Goal: Task Accomplishment & Management: Manage account settings

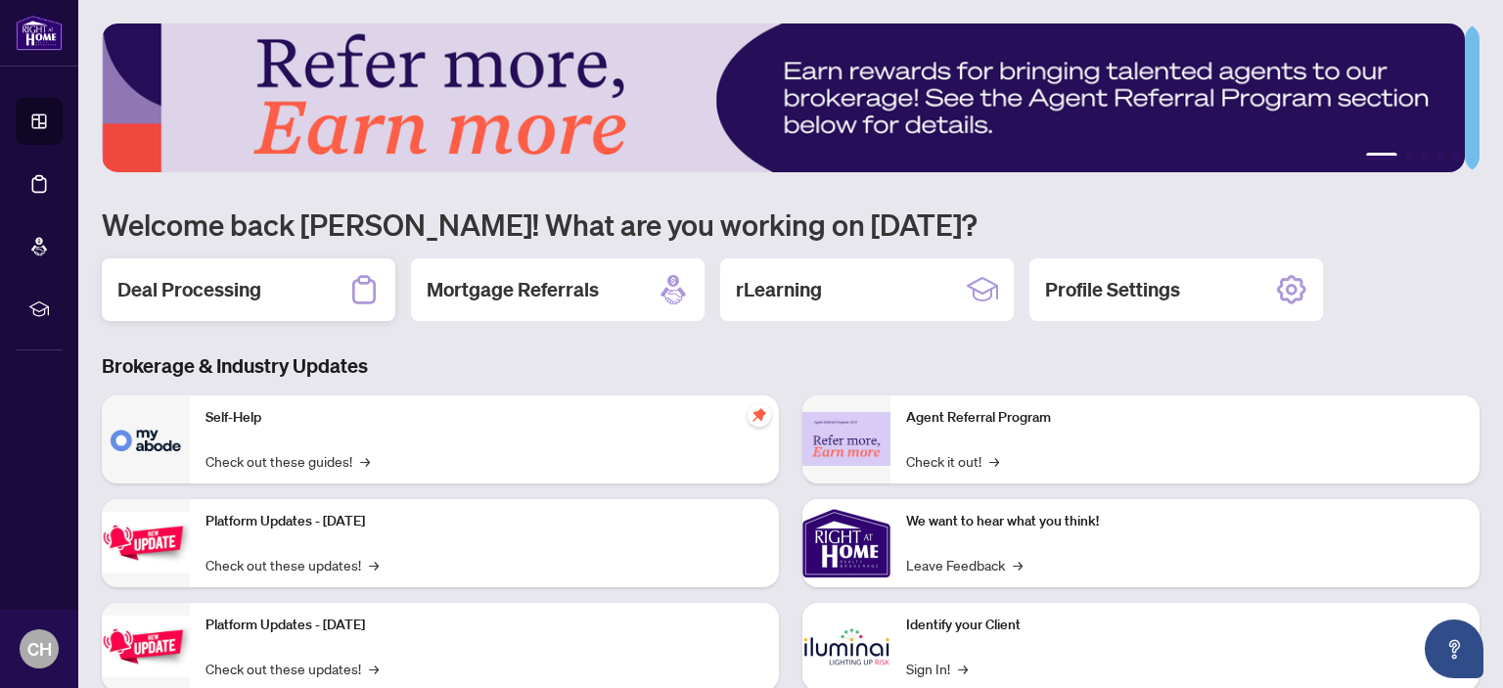
click at [323, 276] on div "Deal Processing" at bounding box center [249, 289] width 294 height 63
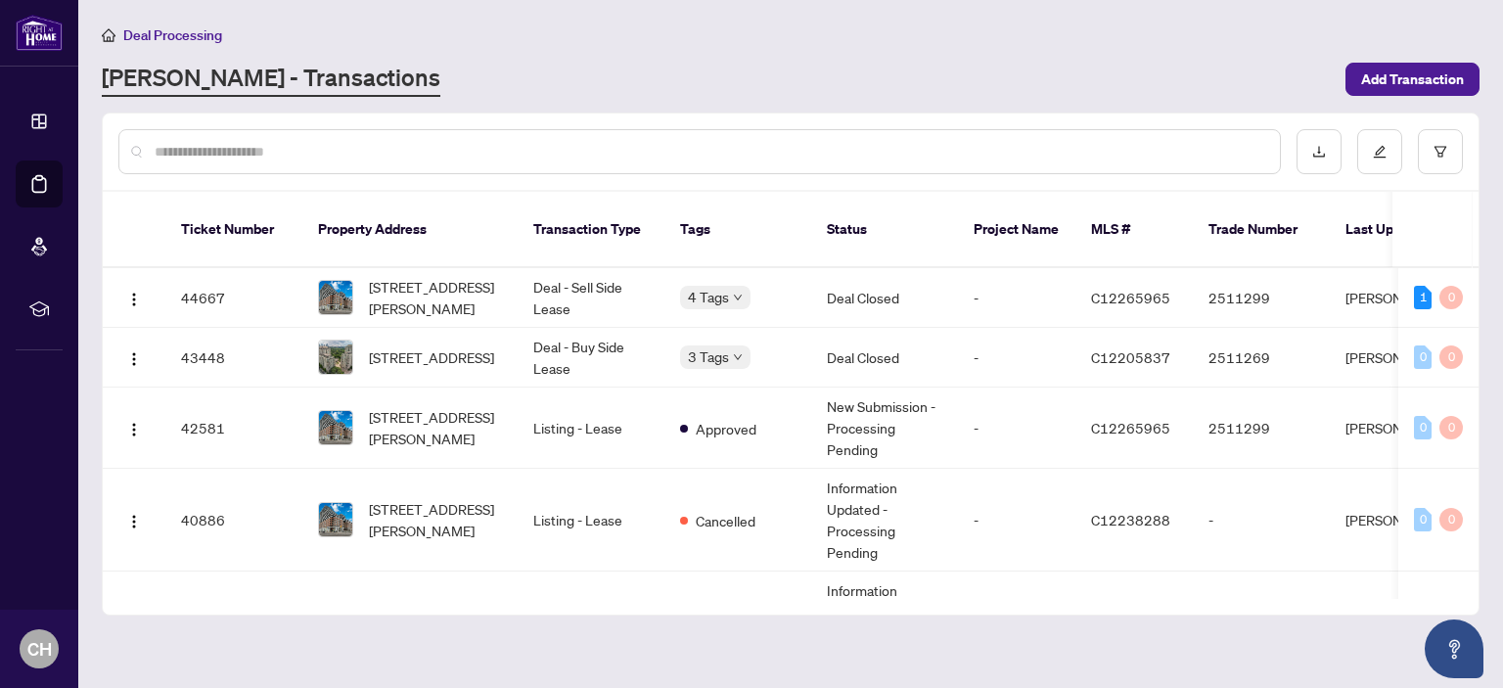
click at [1476, 129] on div at bounding box center [791, 152] width 1376 height 76
click at [207, 274] on td "44667" at bounding box center [233, 298] width 137 height 60
click at [220, 336] on td "43448" at bounding box center [233, 358] width 137 height 60
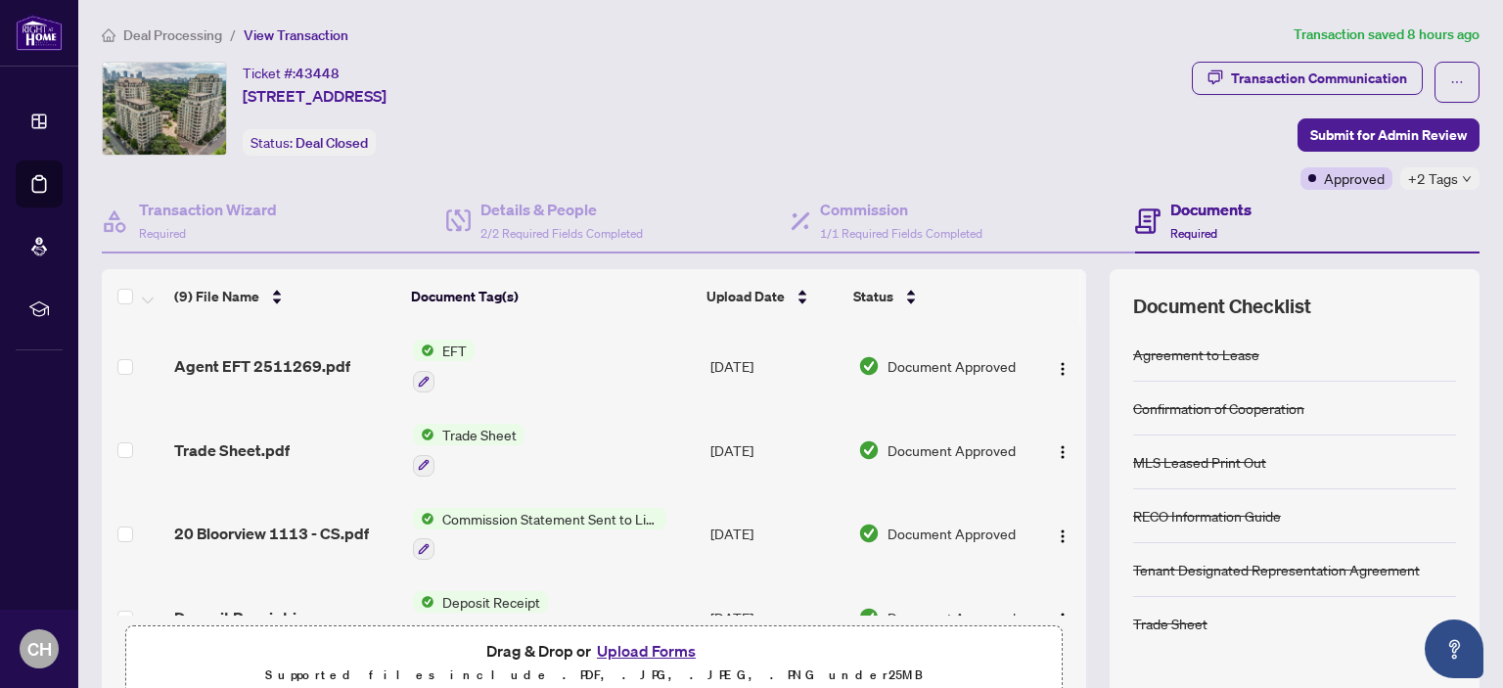
click at [451, 347] on span "EFT" at bounding box center [454, 351] width 40 height 22
click at [436, 344] on span "EFT" at bounding box center [454, 351] width 40 height 22
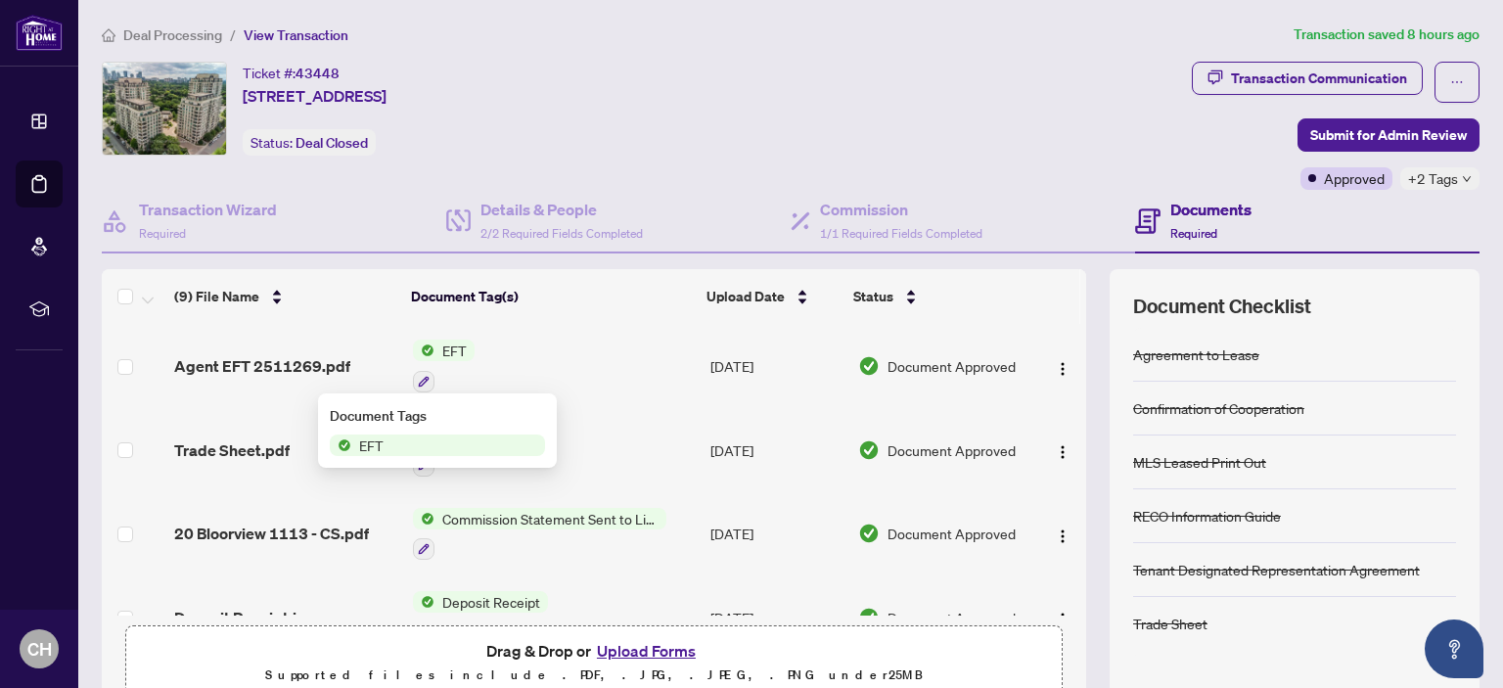
click at [437, 445] on span "EFT" at bounding box center [437, 445] width 215 height 22
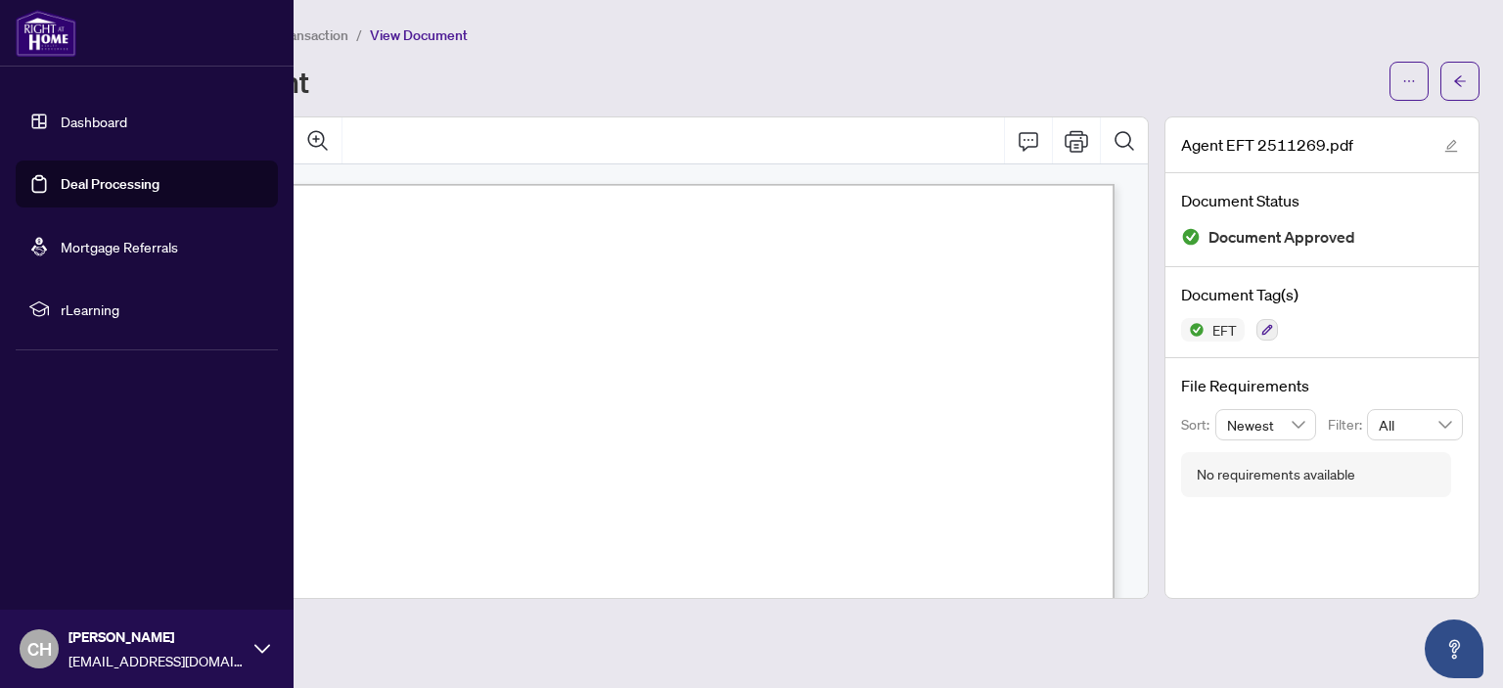
click at [103, 124] on link "Dashboard" at bounding box center [94, 122] width 67 height 18
